Goal: Navigation & Orientation: Find specific page/section

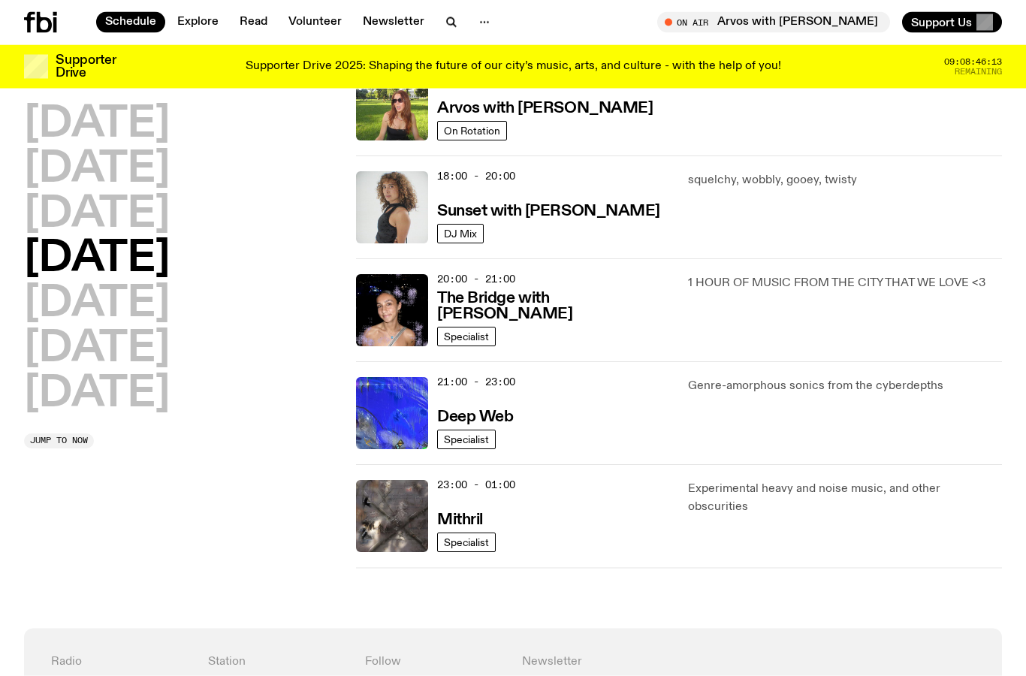
scroll to position [592, 0]
click at [144, 306] on h2 "[DATE]" at bounding box center [97, 304] width 146 height 42
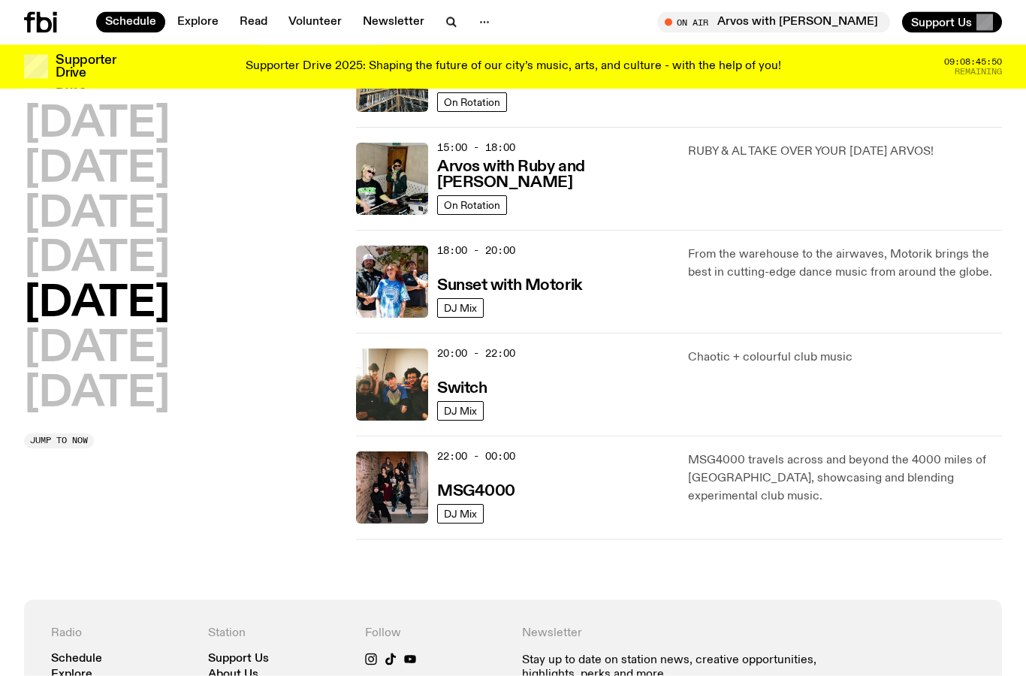
scroll to position [518, 0]
click at [176, 387] on div "[DATE] [DATE] [DATE] [DATE] [DATE] [DATE] [DATE]" at bounding box center [181, 260] width 314 height 312
click at [139, 400] on h2 "[DATE]" at bounding box center [97, 394] width 146 height 42
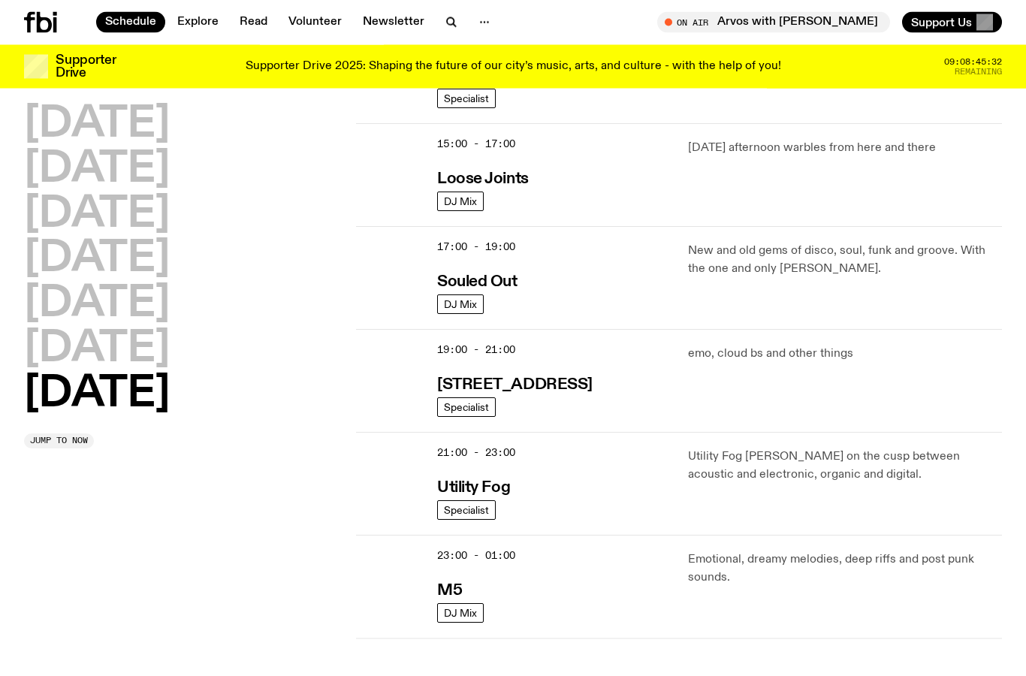
scroll to position [831, 0]
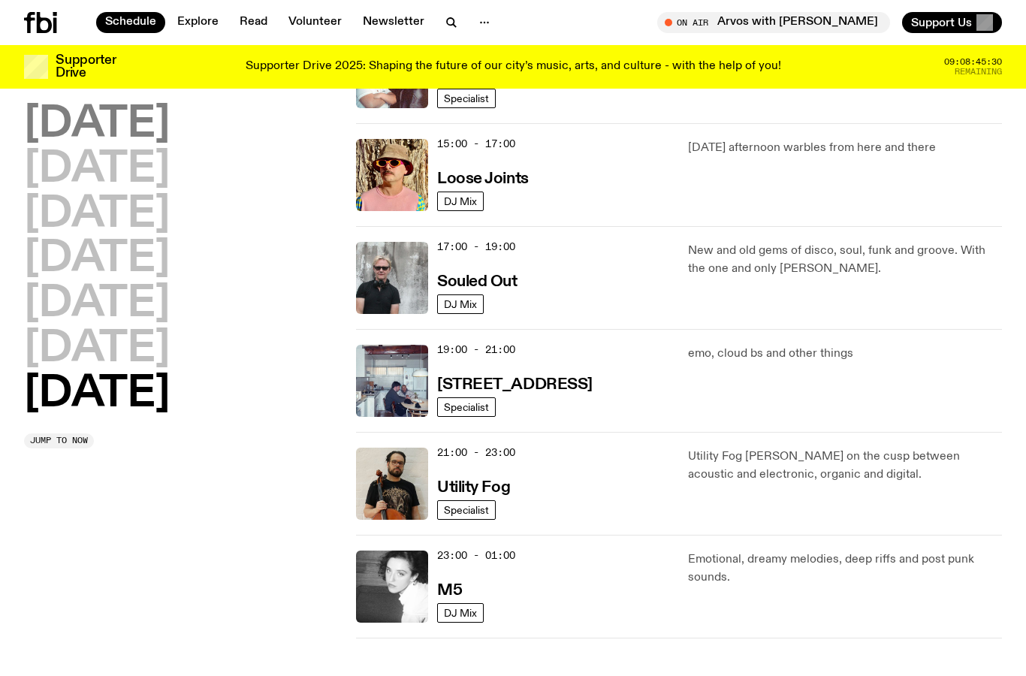
click at [158, 134] on h2 "[DATE]" at bounding box center [97, 125] width 146 height 42
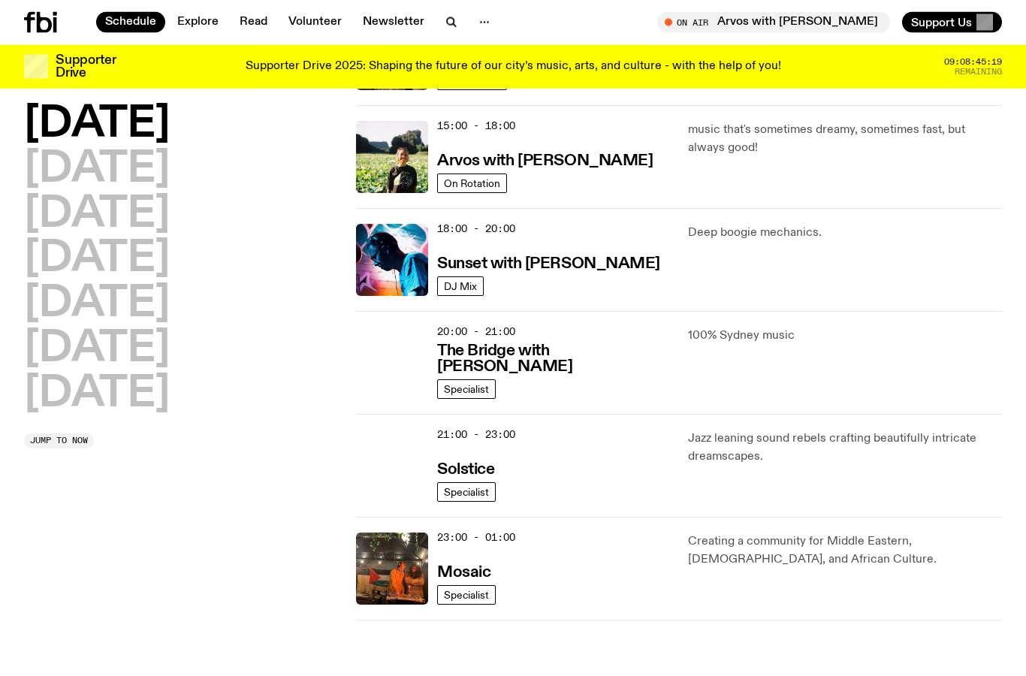
scroll to position [544, 0]
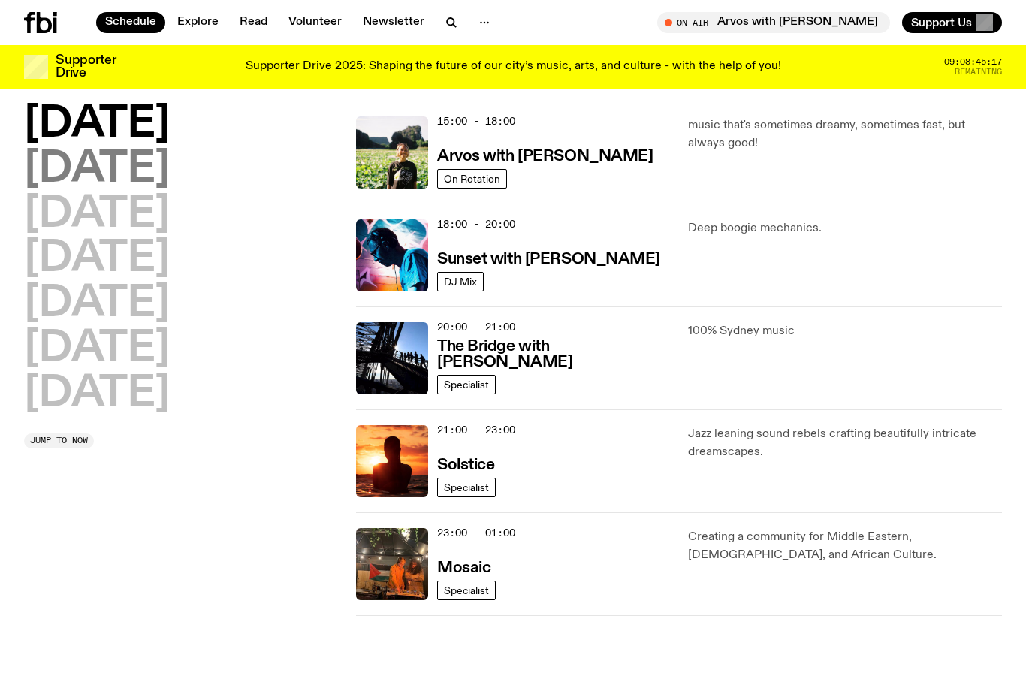
click at [166, 173] on h2 "[DATE]" at bounding box center [97, 170] width 146 height 42
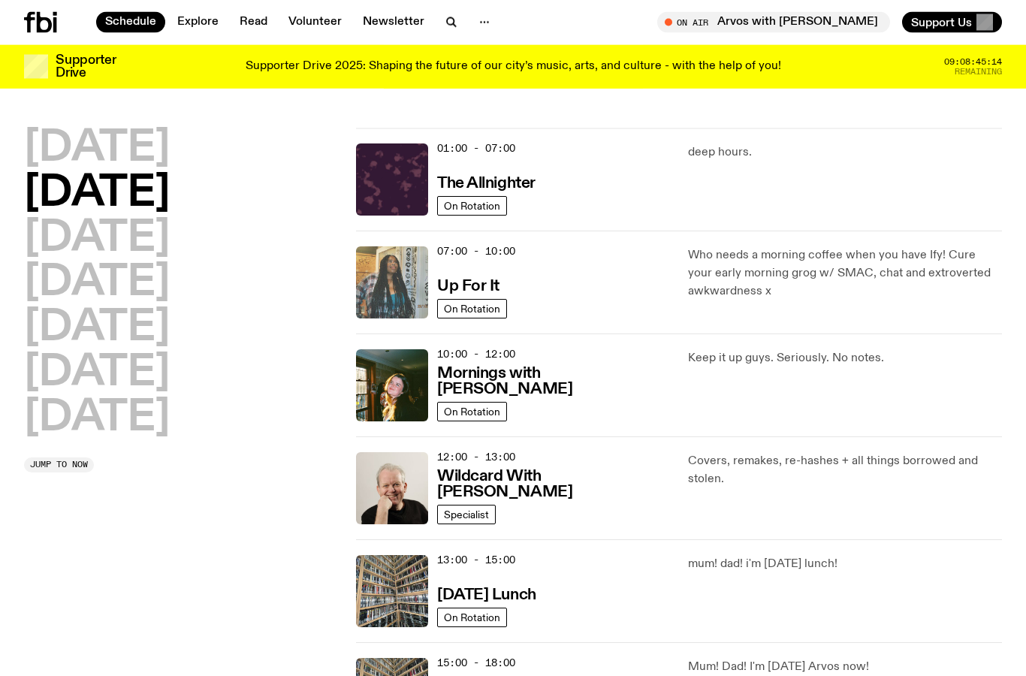
scroll to position [17, 0]
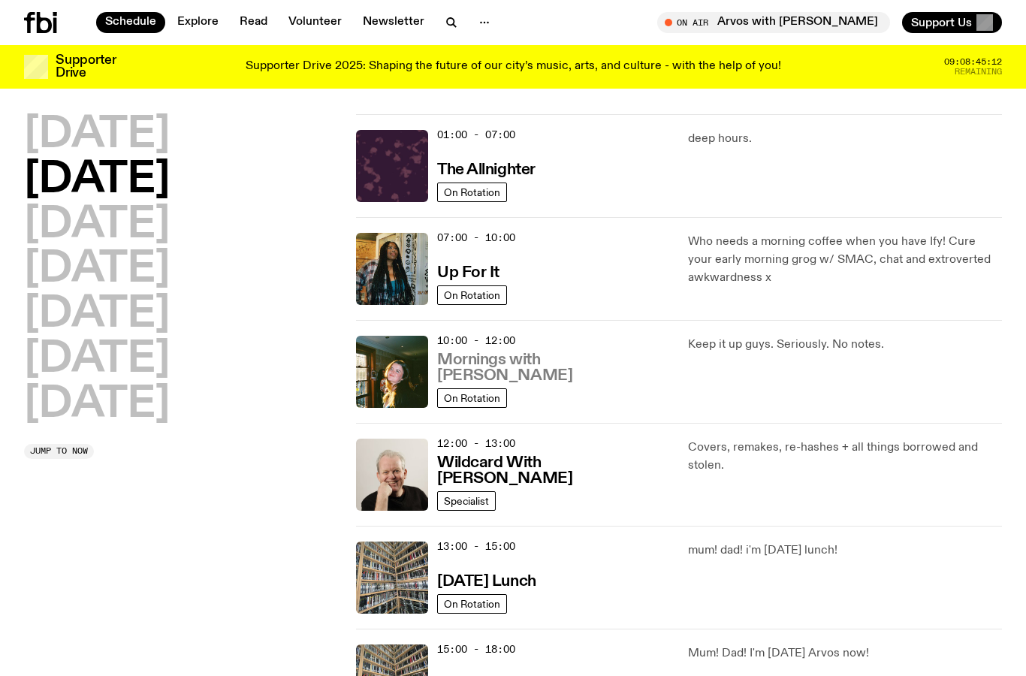
click at [472, 369] on h3 "Mornings with [PERSON_NAME]" at bounding box center [553, 368] width 233 height 32
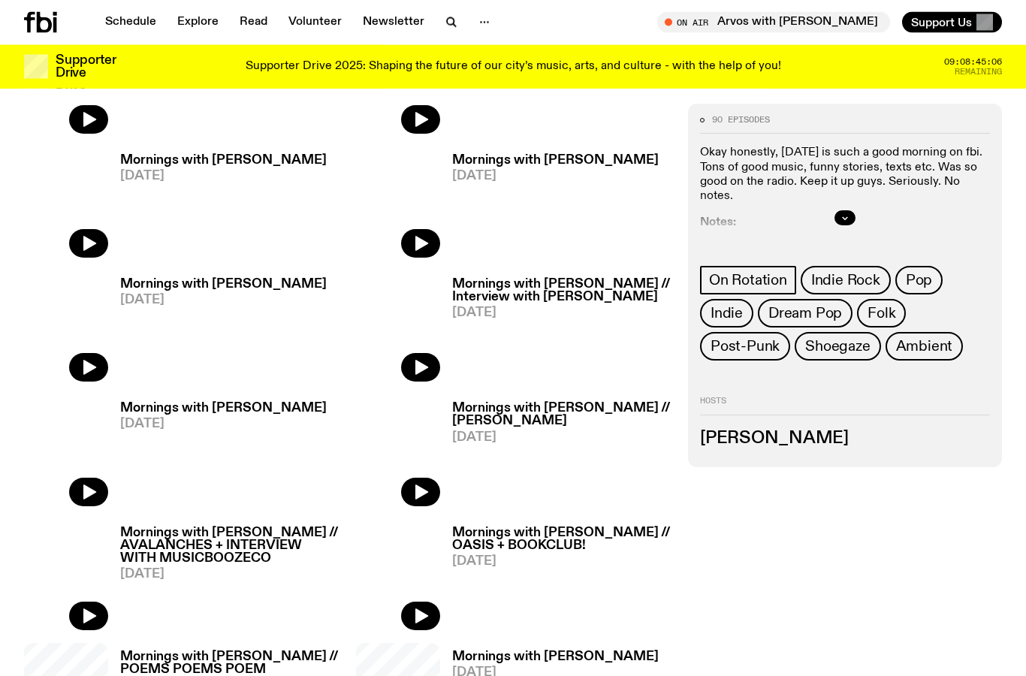
scroll to position [451, 0]
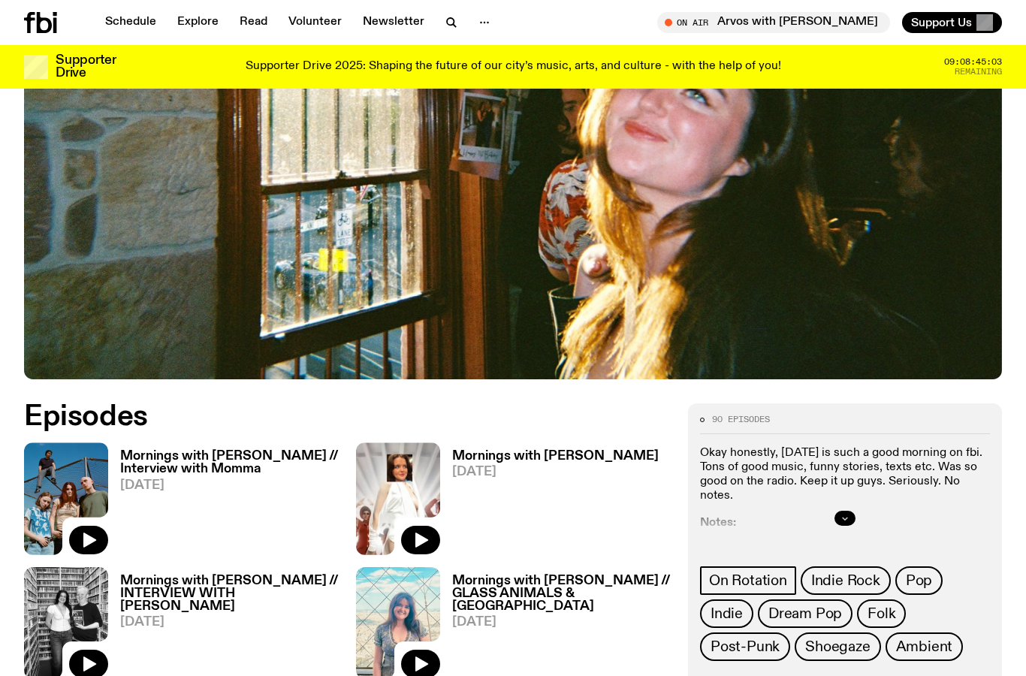
click at [837, 511] on button "button" at bounding box center [844, 518] width 21 height 15
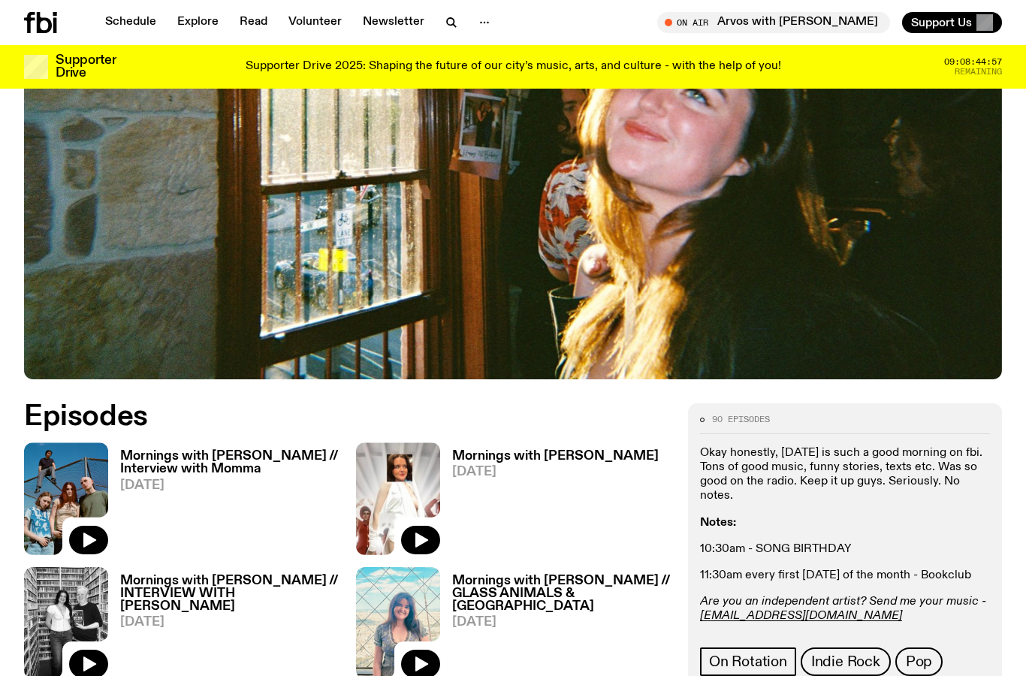
scroll to position [445, 0]
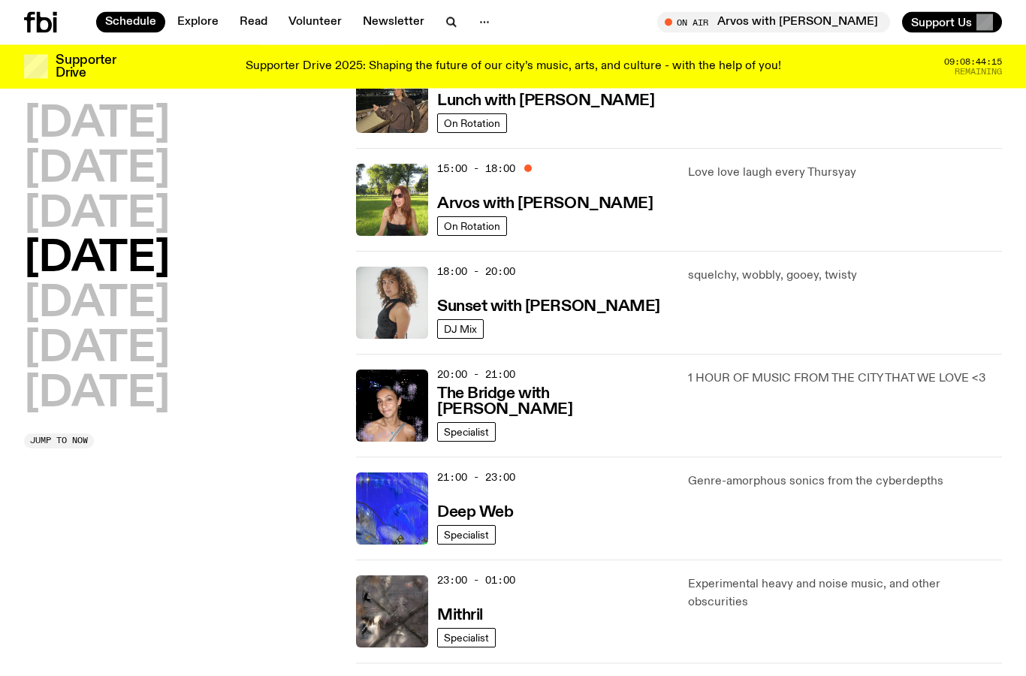
scroll to position [497, 0]
click at [119, 293] on h2 "[DATE]" at bounding box center [97, 304] width 146 height 42
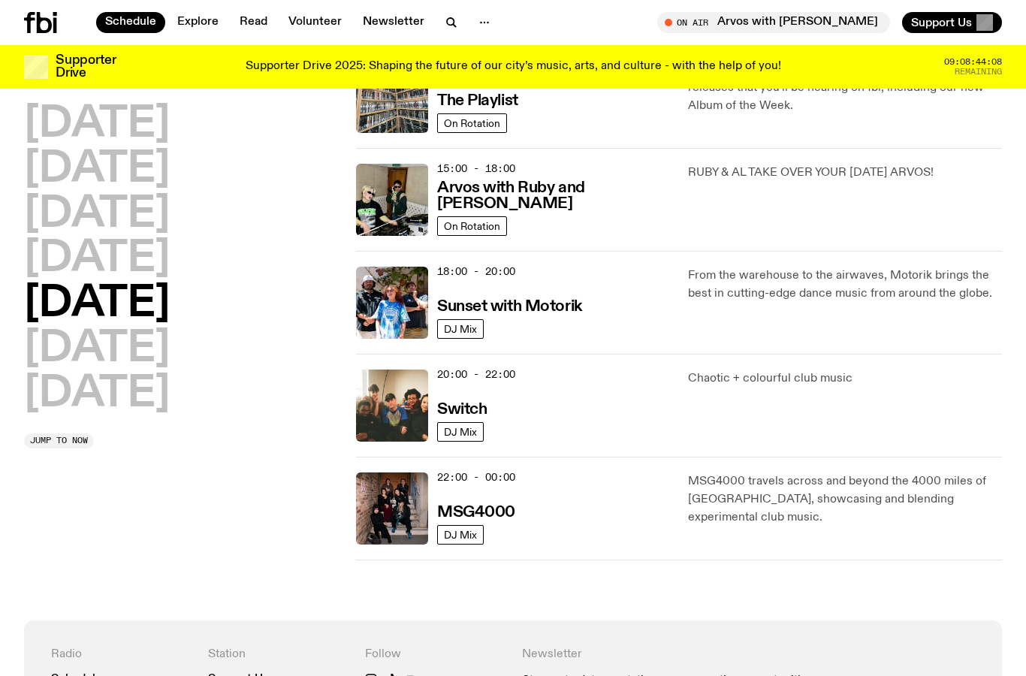
scroll to position [324, 0]
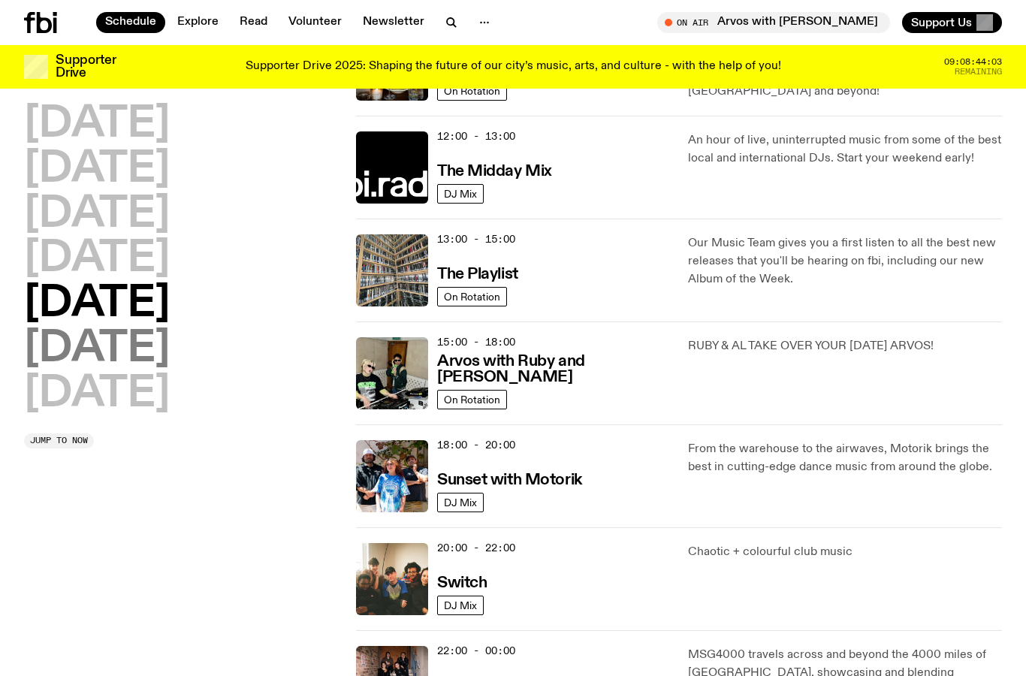
click at [119, 340] on h2 "[DATE]" at bounding box center [97, 349] width 146 height 42
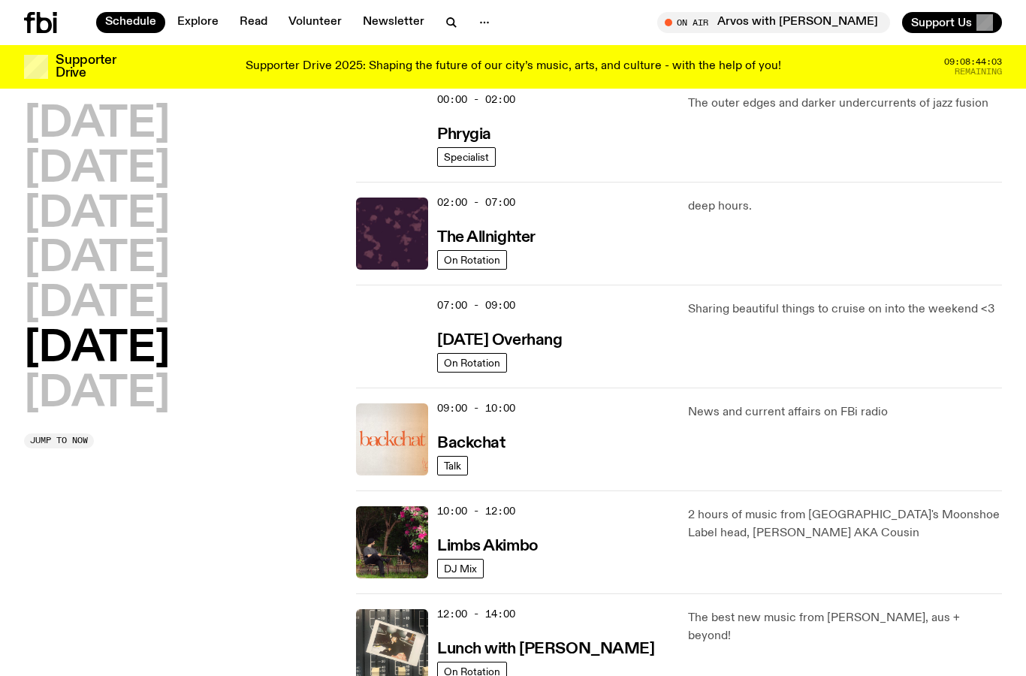
scroll to position [42, 0]
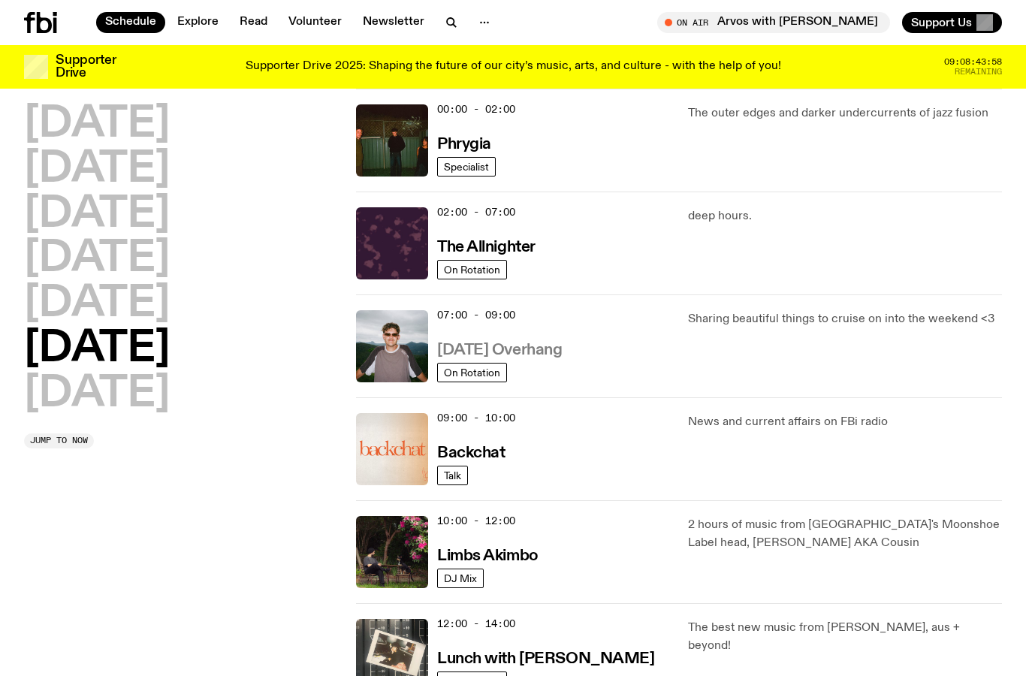
click at [452, 346] on h3 "[DATE] Overhang" at bounding box center [499, 350] width 125 height 16
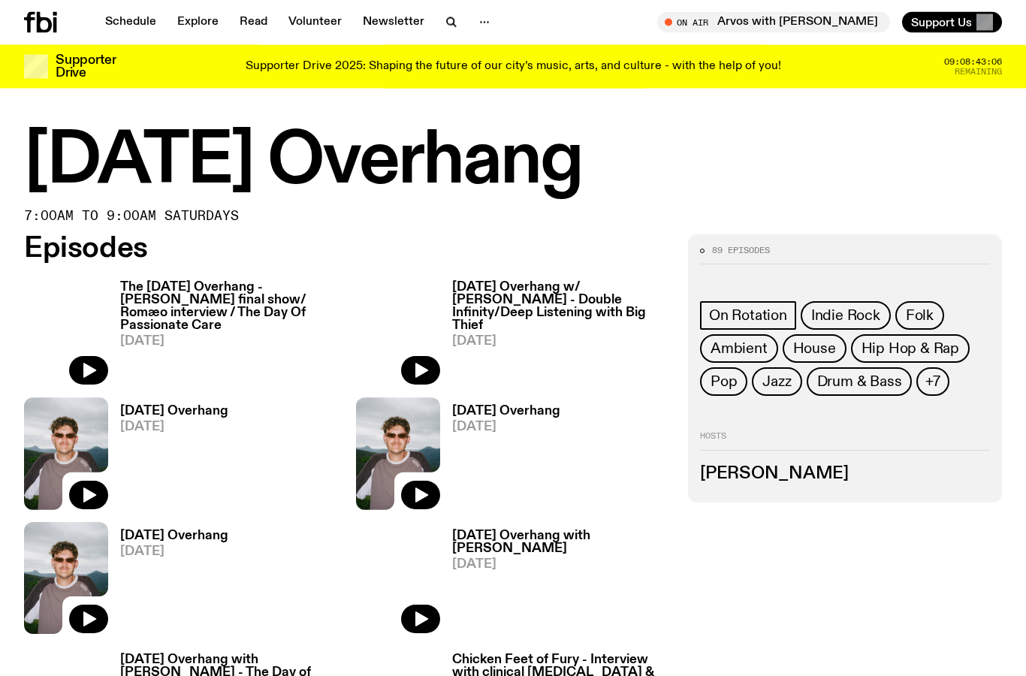
scroll to position [3, 0]
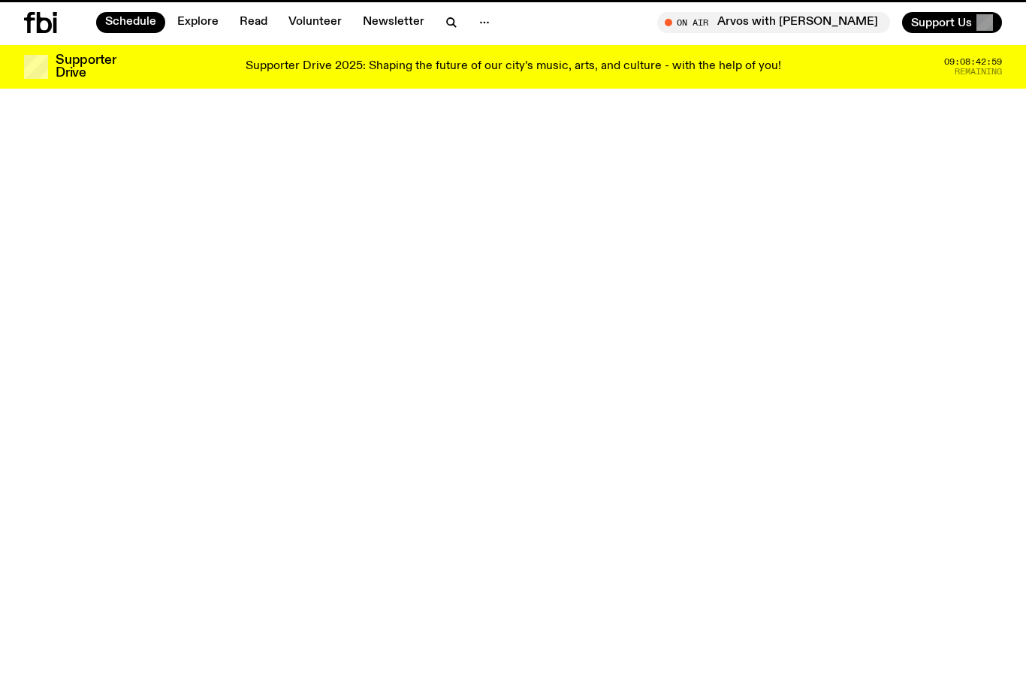
scroll to position [42, 0]
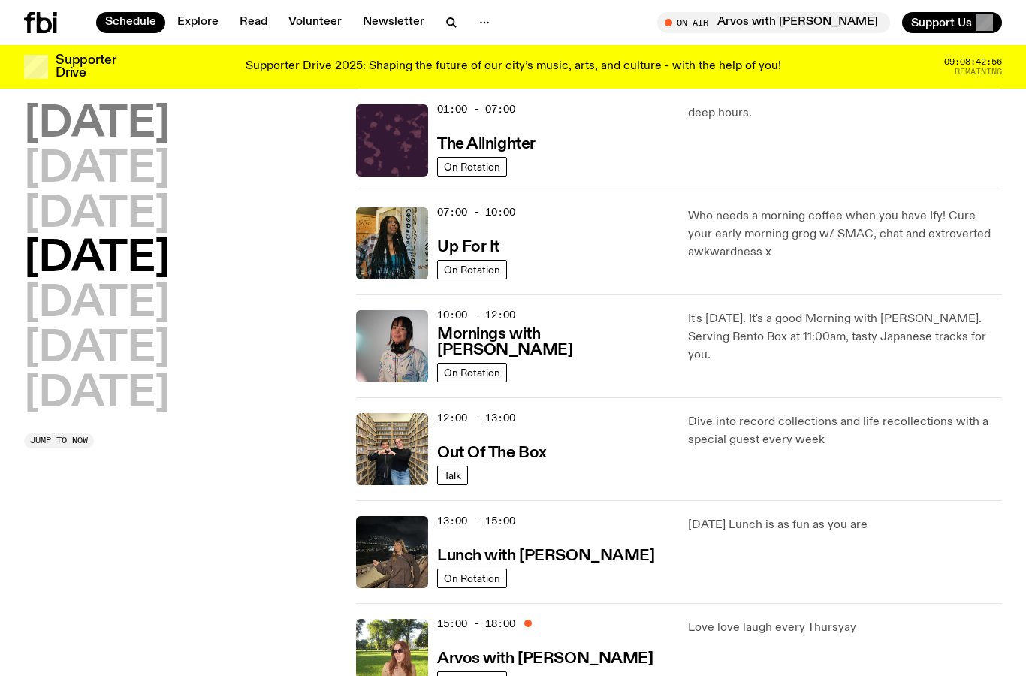
click at [77, 114] on h2 "[DATE]" at bounding box center [97, 125] width 146 height 42
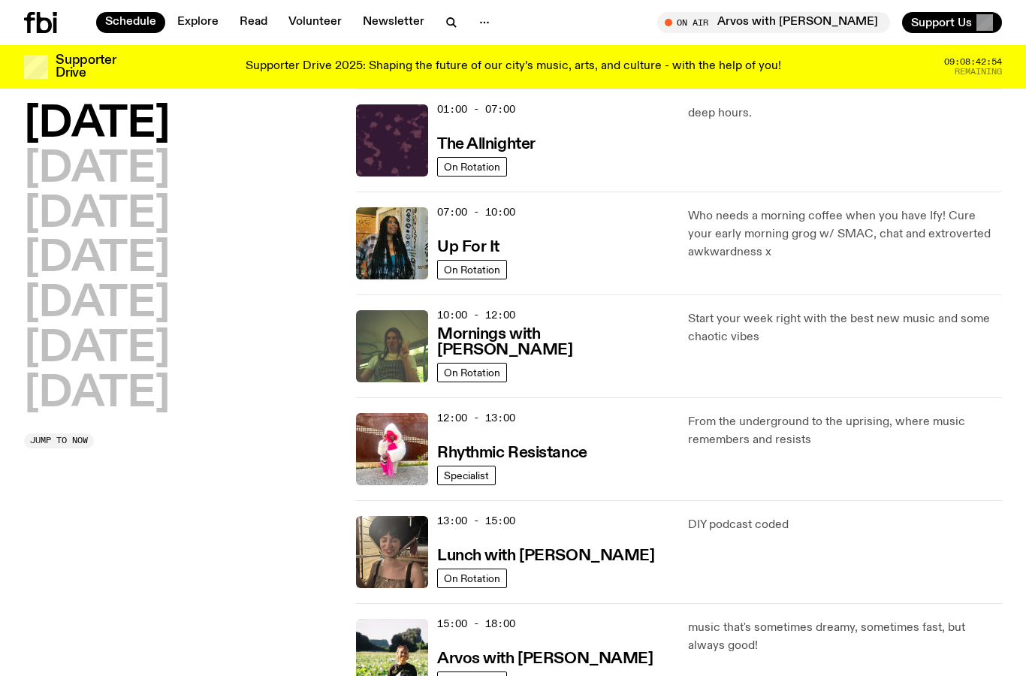
click at [65, 25] on div at bounding box center [60, 22] width 72 height 21
click at [47, 25] on icon at bounding box center [40, 22] width 33 height 21
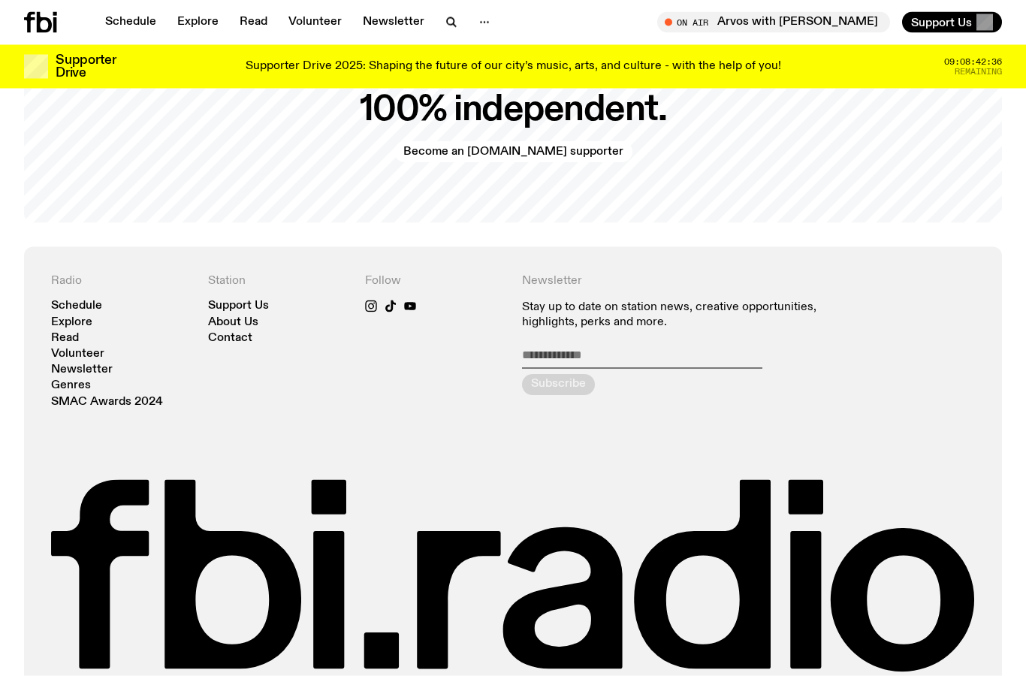
scroll to position [3078, 0]
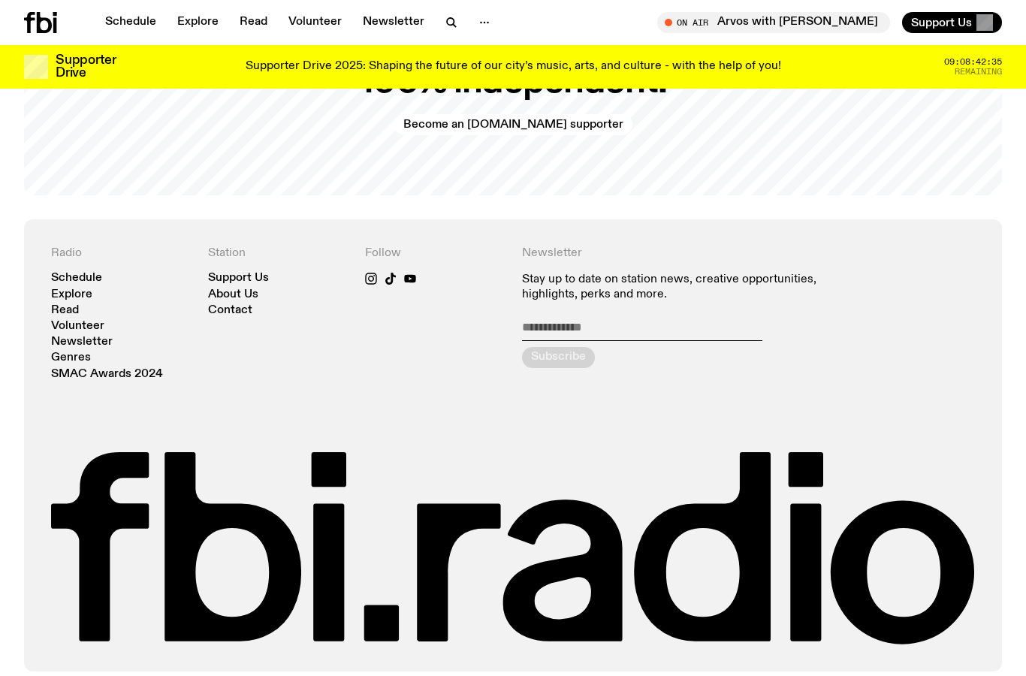
click at [292, 336] on div "Station Support Us About Us Contact" at bounding box center [277, 313] width 139 height 134
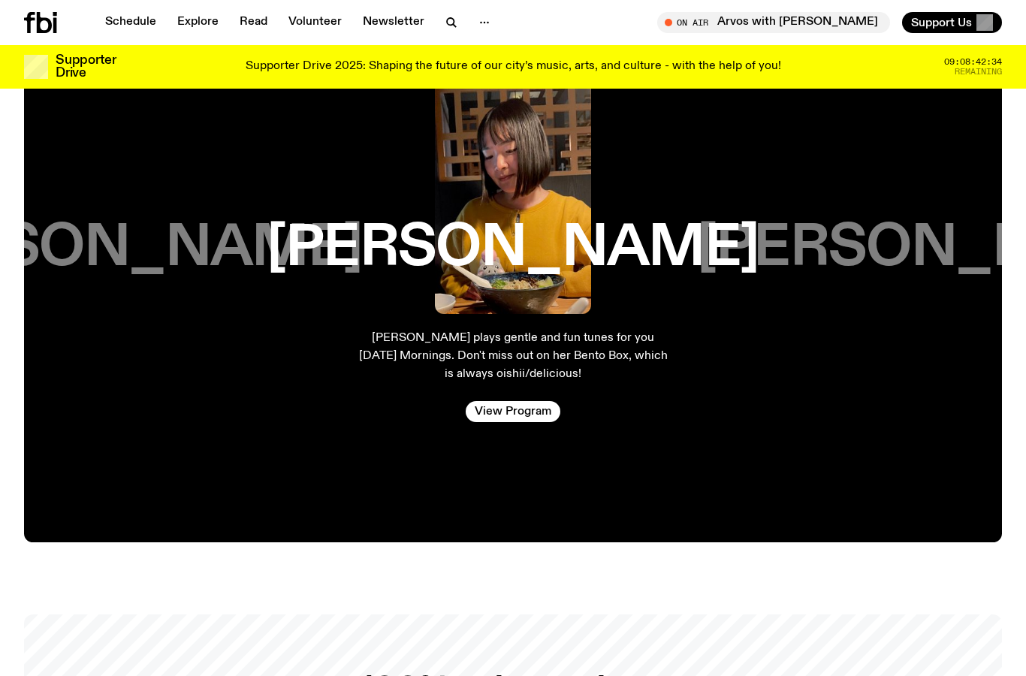
scroll to position [2436, 0]
